Goal: Task Accomplishment & Management: Use online tool/utility

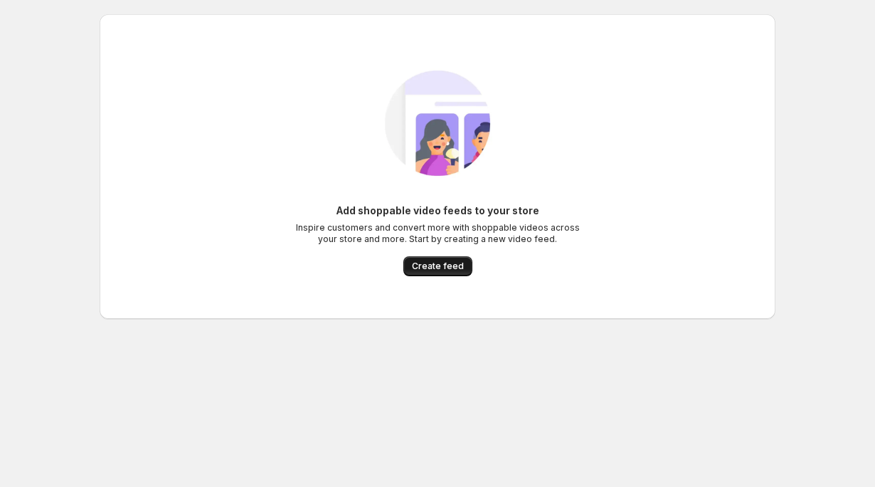
click at [438, 263] on span "Create feed" at bounding box center [438, 265] width 52 height 11
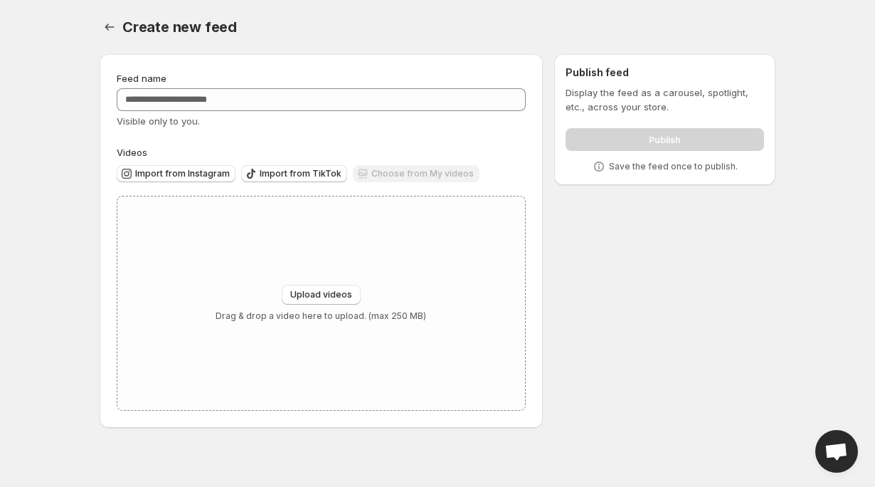
click at [332, 118] on div "Visible only to you." at bounding box center [321, 121] width 409 height 14
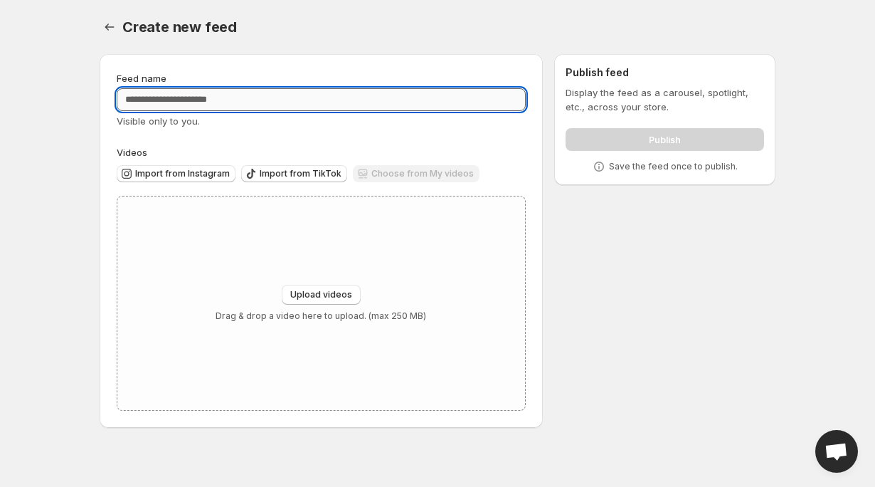
click at [332, 105] on input "Feed name" at bounding box center [321, 99] width 409 height 23
type input "*"
type input "*******"
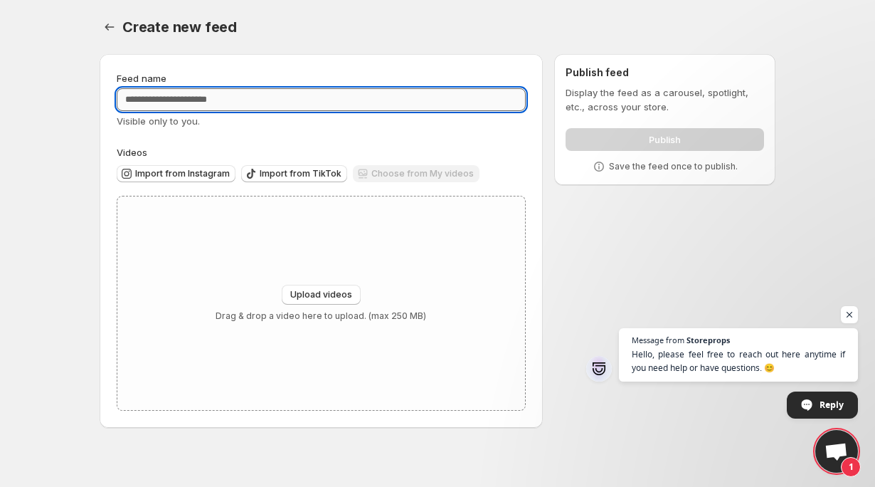
click at [184, 107] on input "Feed name" at bounding box center [321, 99] width 409 height 23
click at [183, 100] on input "Feed name" at bounding box center [321, 99] width 409 height 23
type input "*******"
click at [282, 171] on span "Import from TikTok" at bounding box center [301, 173] width 82 height 11
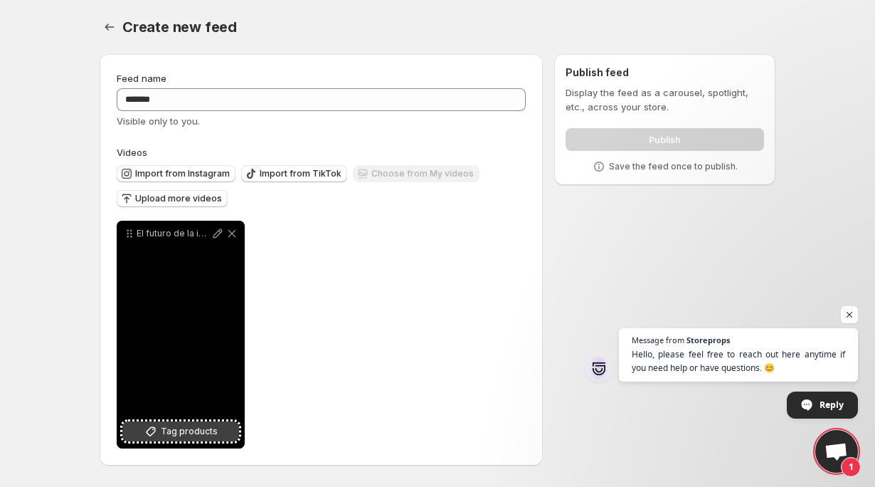
click at [197, 433] on span "Tag products" at bounding box center [189, 431] width 57 height 14
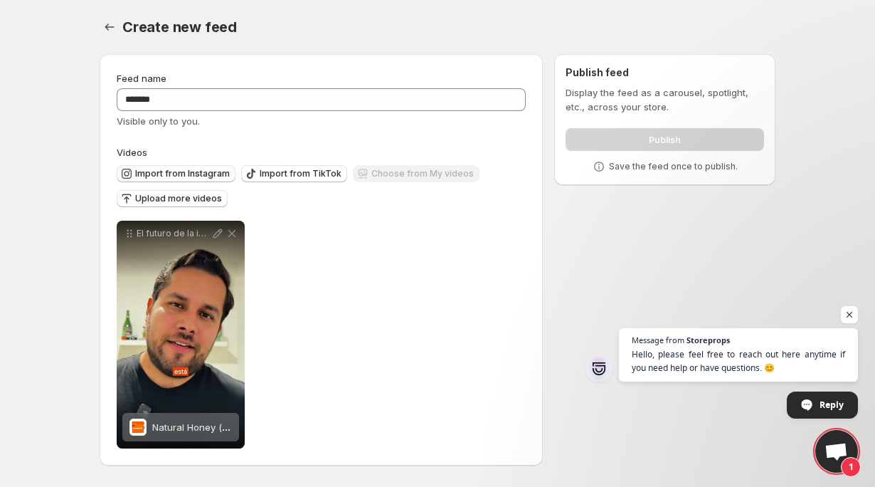
click at [205, 167] on button "Import from Instagram" at bounding box center [176, 173] width 119 height 17
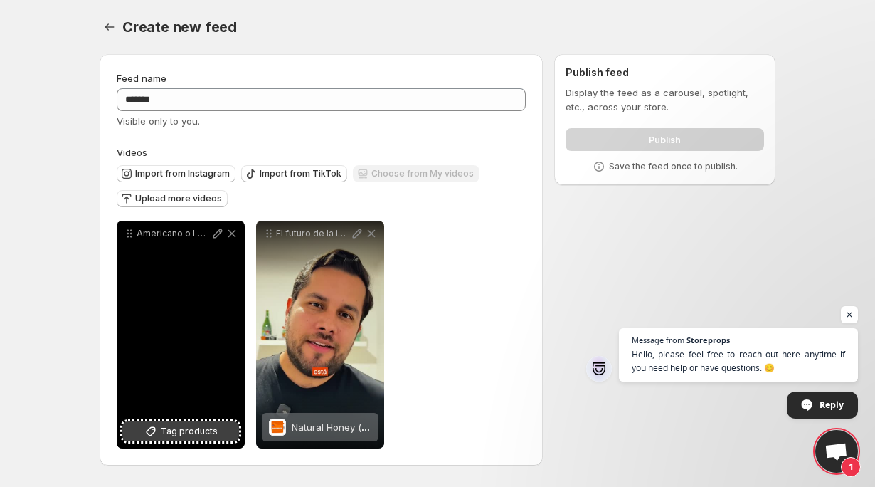
click at [176, 433] on span "Tag products" at bounding box center [189, 431] width 57 height 14
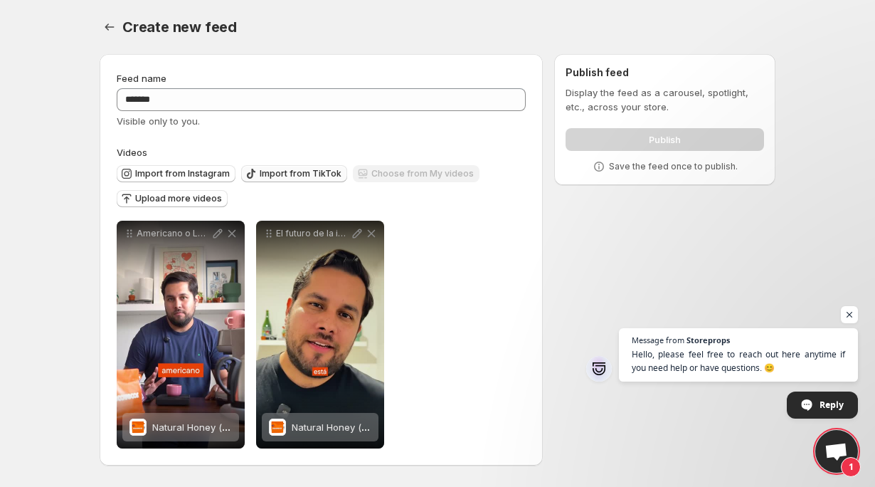
click at [273, 176] on span "Import from TikTok" at bounding box center [301, 173] width 82 height 11
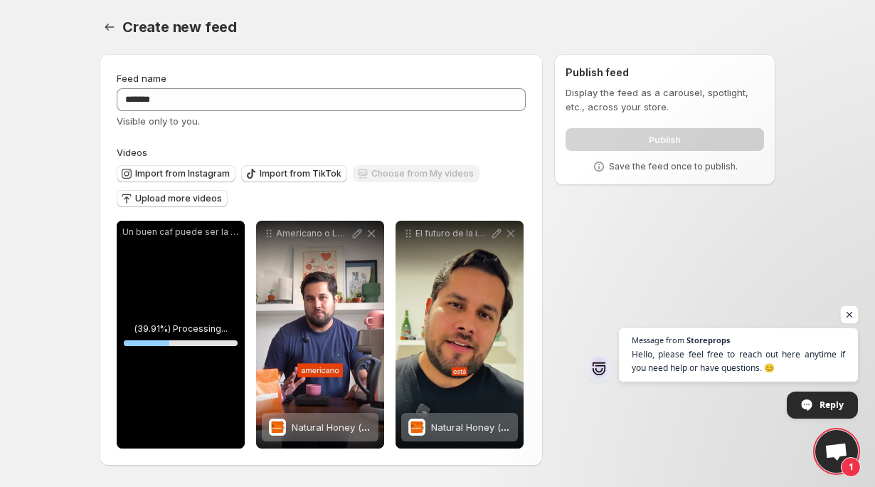
click at [851, 314] on span "Open chat" at bounding box center [850, 315] width 18 height 18
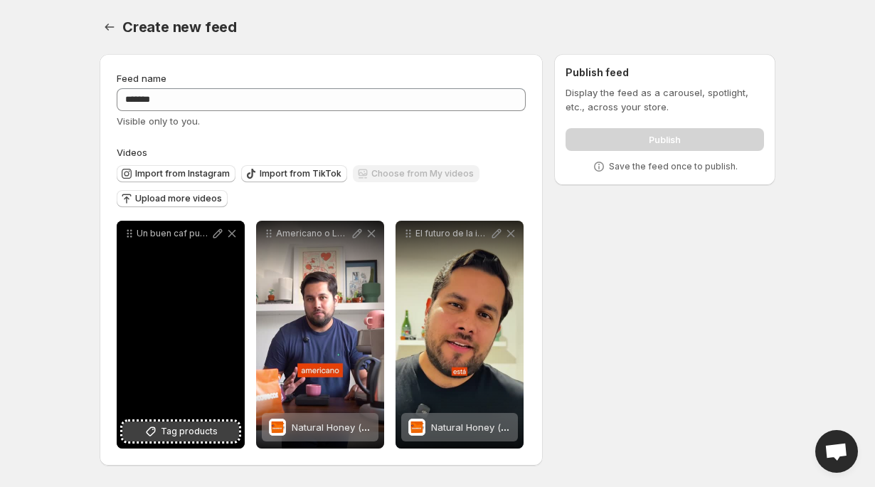
click at [181, 435] on span "Tag products" at bounding box center [189, 431] width 57 height 14
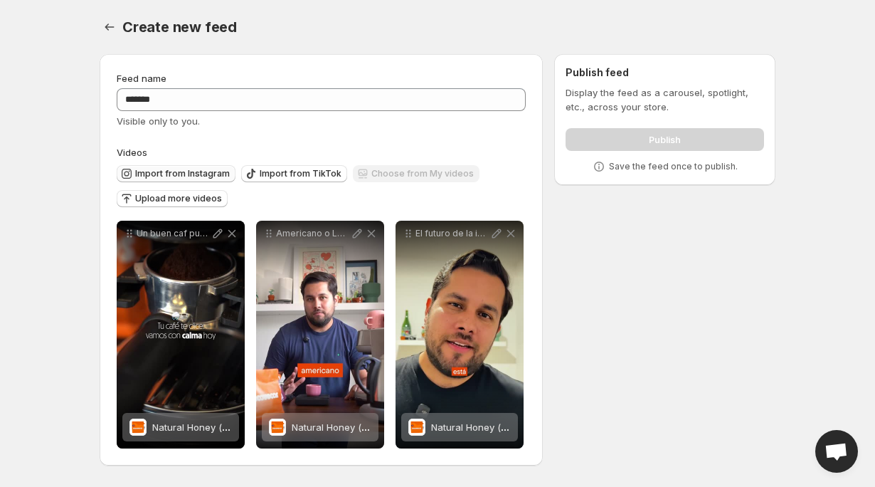
click at [180, 172] on span "Import from Instagram" at bounding box center [182, 173] width 95 height 11
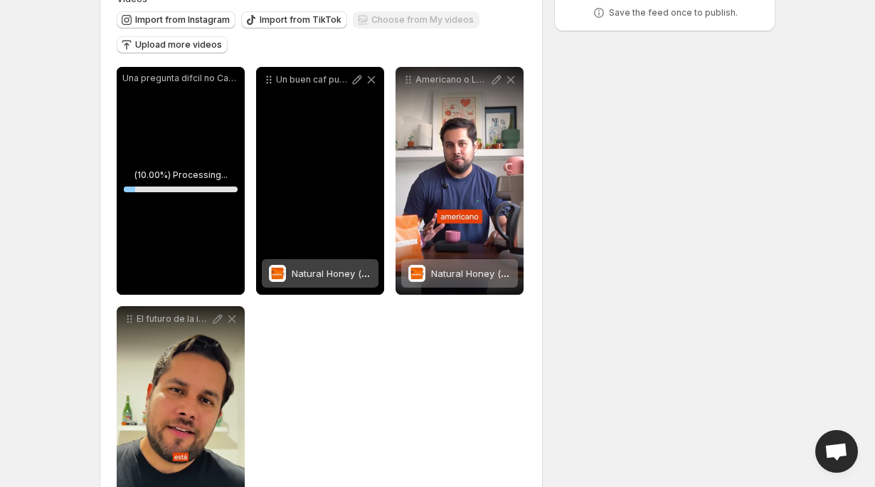
scroll to position [167, 0]
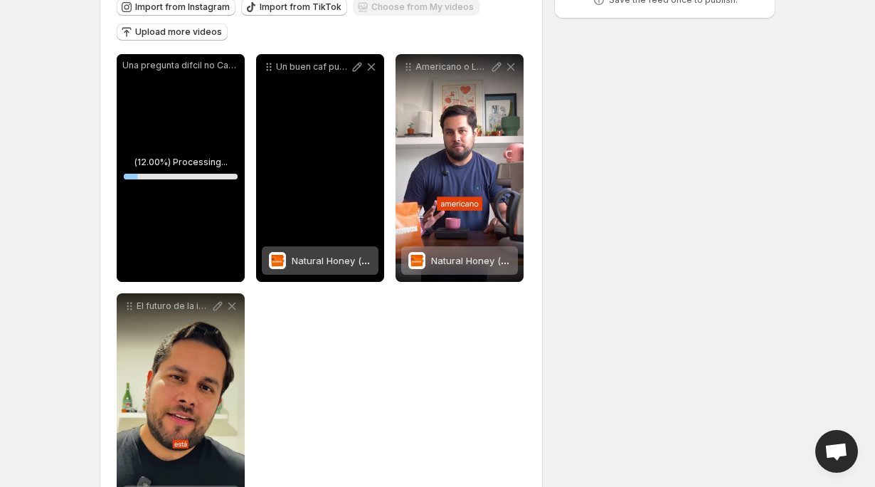
click at [312, 154] on div "Un buen caf puede ser la calma perfecta que necesitas el da [PERSON_NAME][DATE]…" at bounding box center [320, 168] width 128 height 228
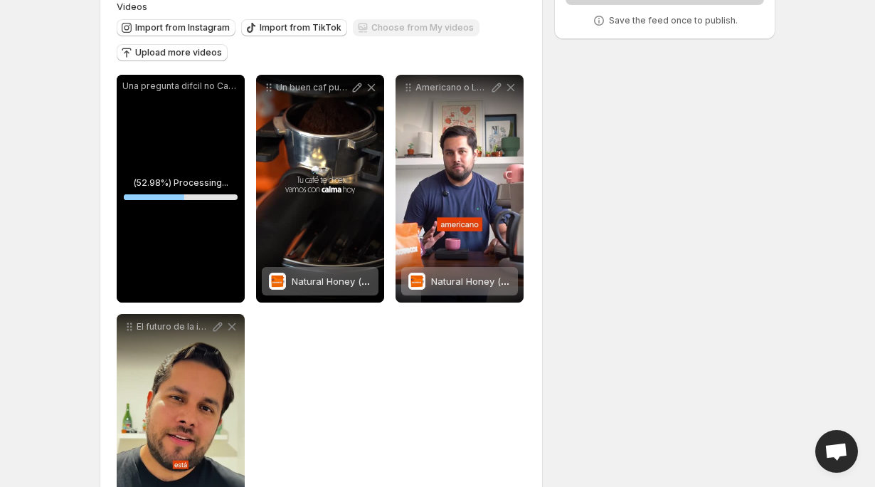
scroll to position [144, 0]
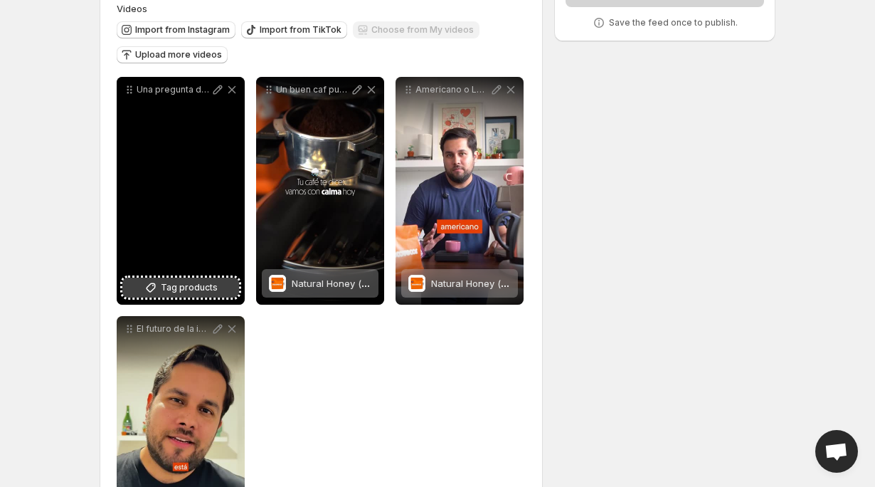
click at [182, 282] on span "Tag products" at bounding box center [189, 287] width 57 height 14
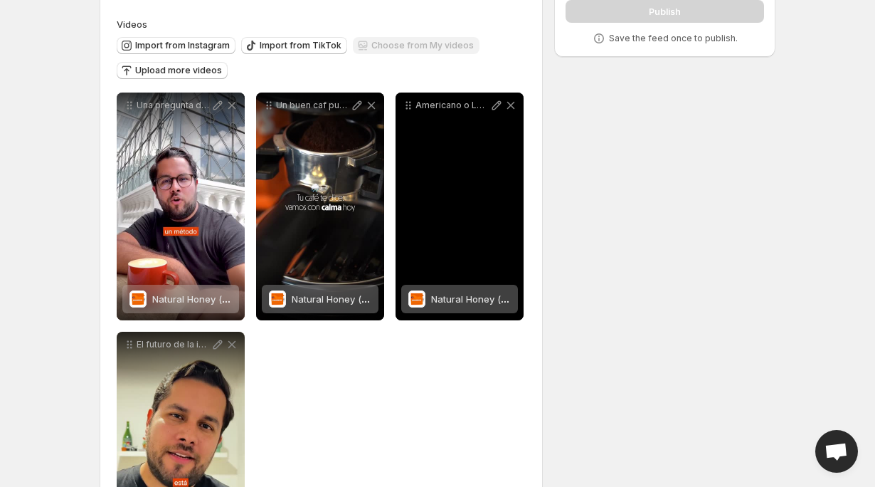
scroll to position [127, 0]
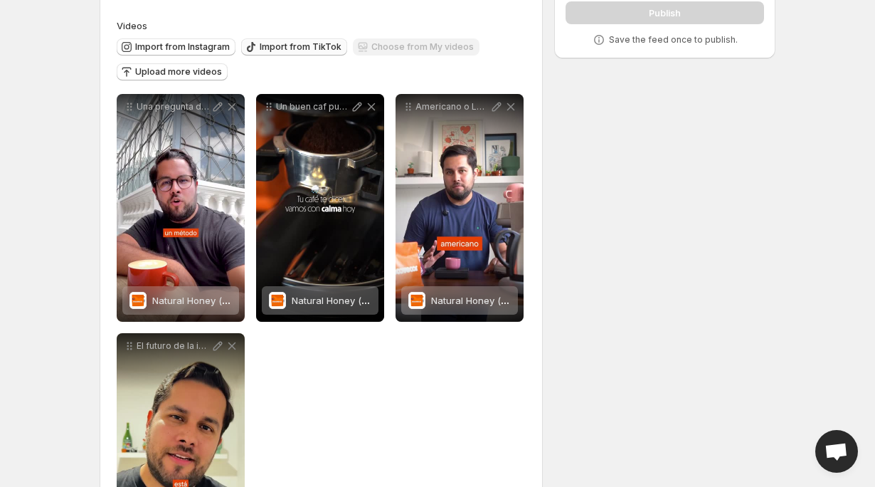
click at [285, 47] on span "Import from TikTok" at bounding box center [301, 46] width 82 height 11
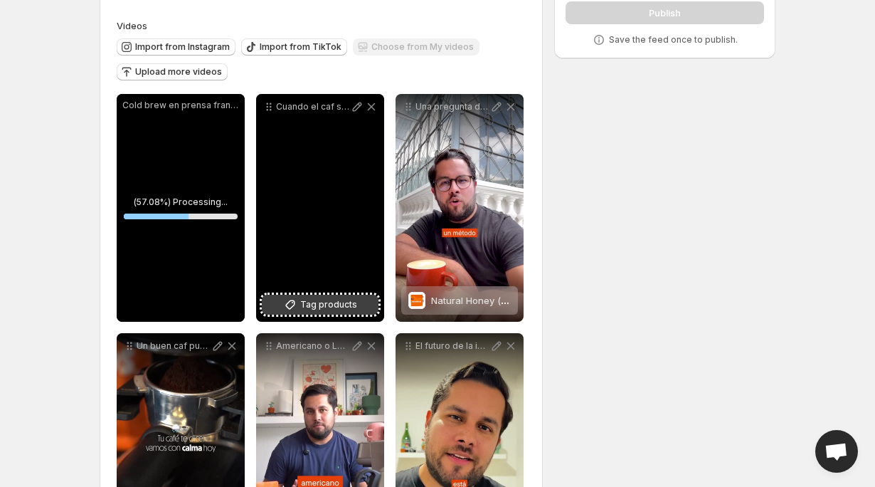
click at [326, 302] on span "Tag products" at bounding box center [328, 304] width 57 height 14
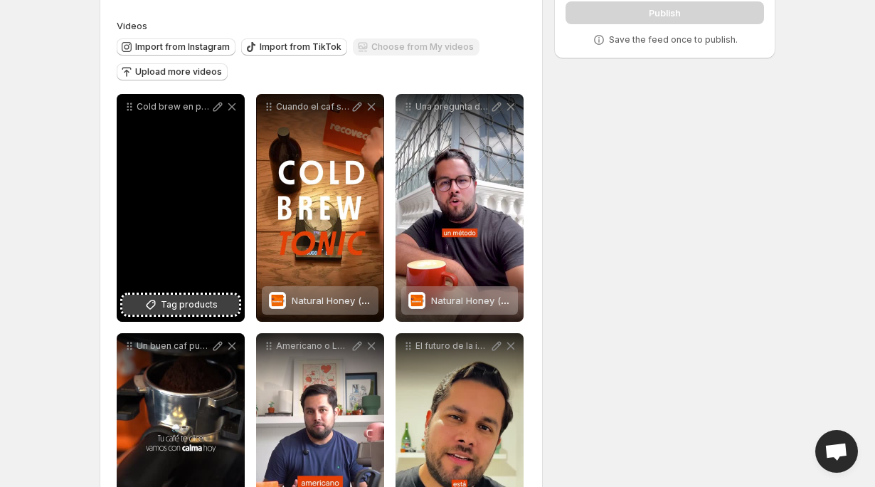
click at [167, 314] on button "Tag products" at bounding box center [180, 305] width 117 height 20
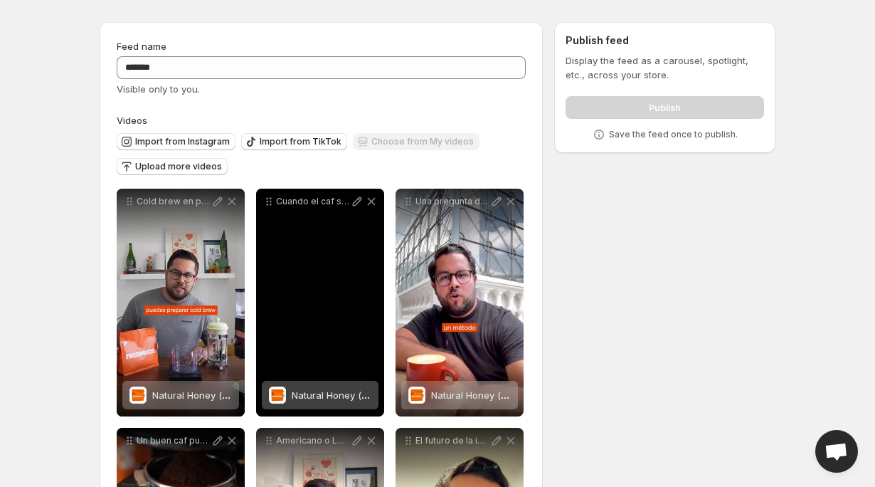
scroll to position [2, 0]
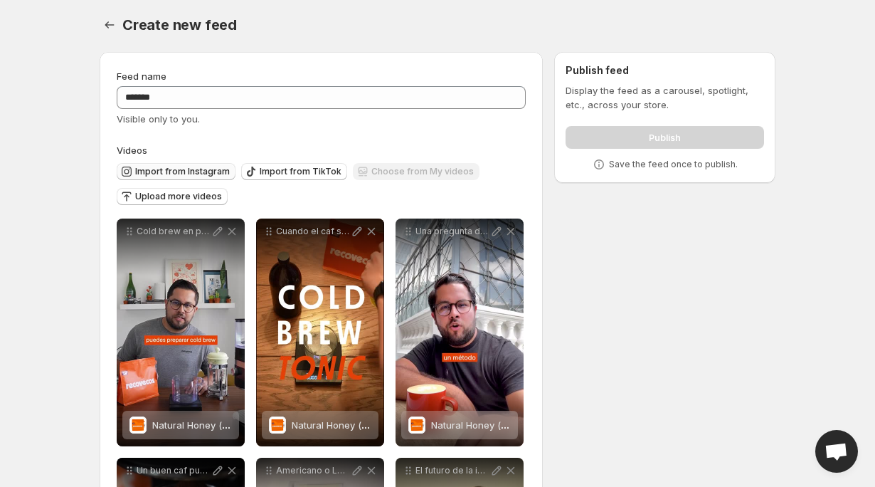
click at [192, 167] on span "Import from Instagram" at bounding box center [182, 171] width 95 height 11
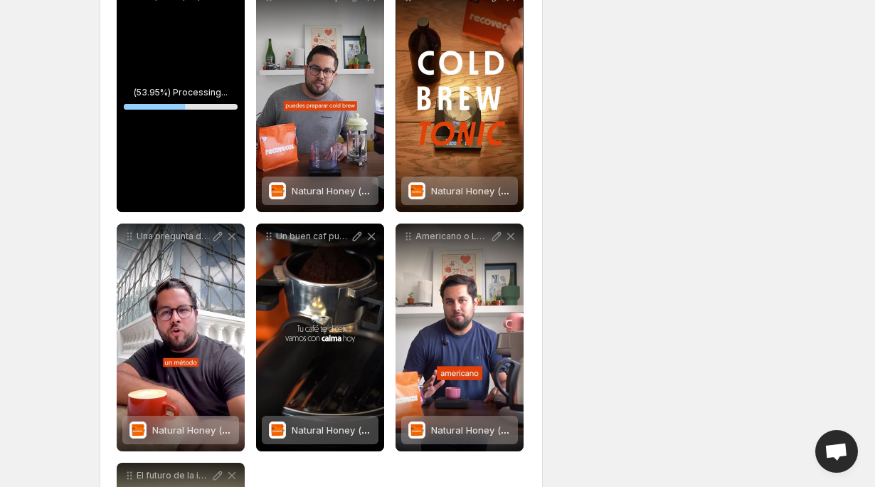
scroll to position [233, 0]
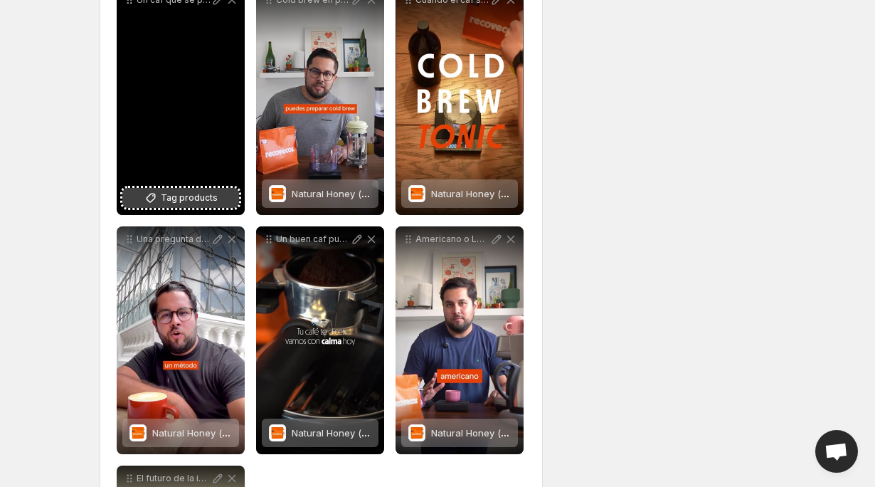
click at [153, 191] on button "Tag products" at bounding box center [180, 198] width 117 height 20
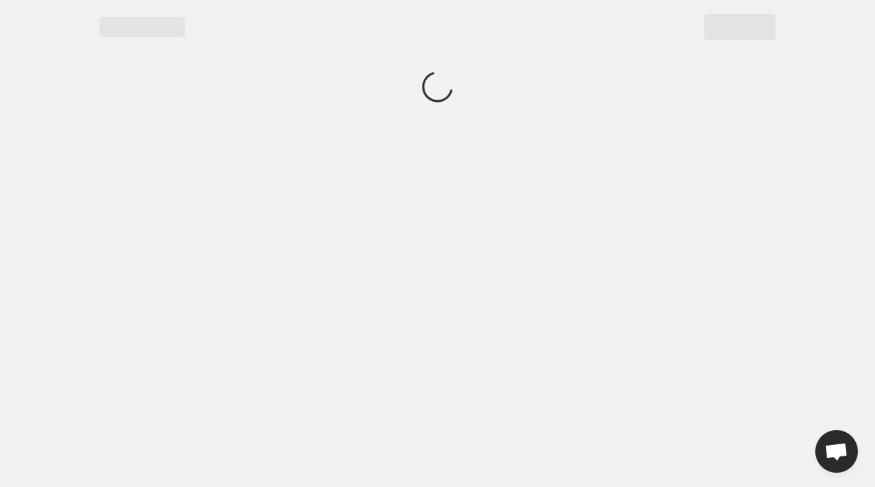
scroll to position [0, 0]
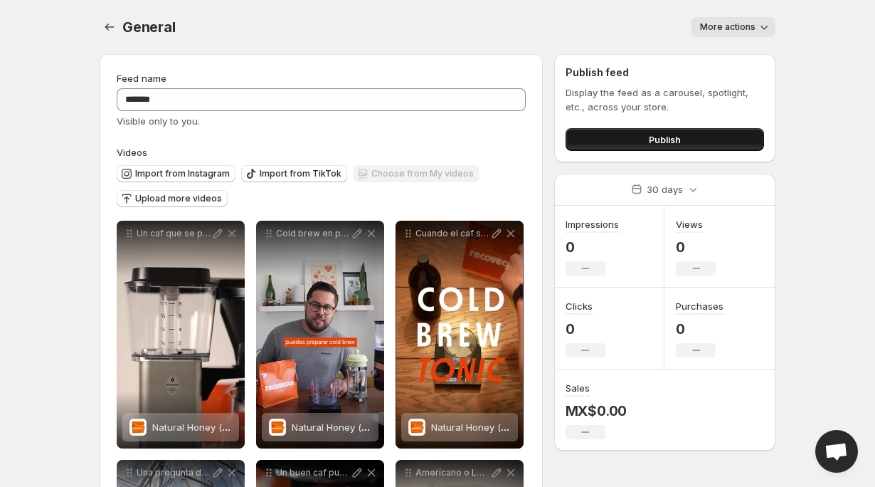
click at [652, 144] on span "Publish" at bounding box center [665, 139] width 32 height 14
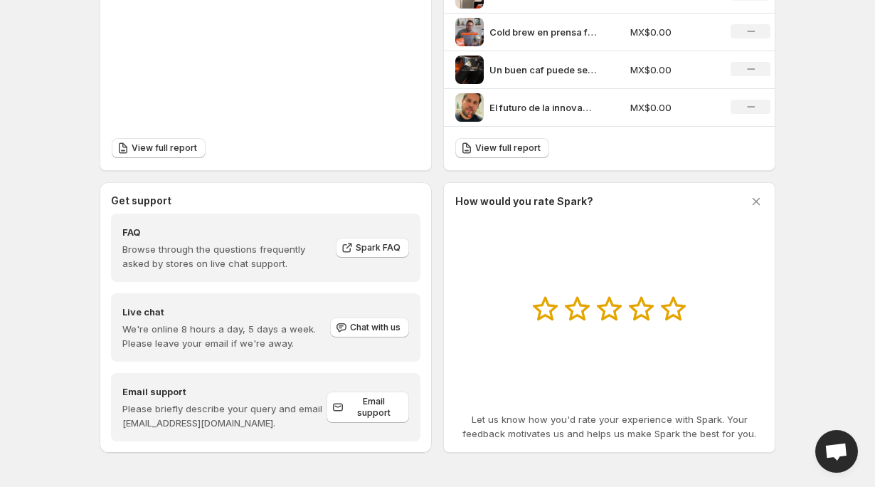
scroll to position [598, 0]
